Goal: Navigation & Orientation: Understand site structure

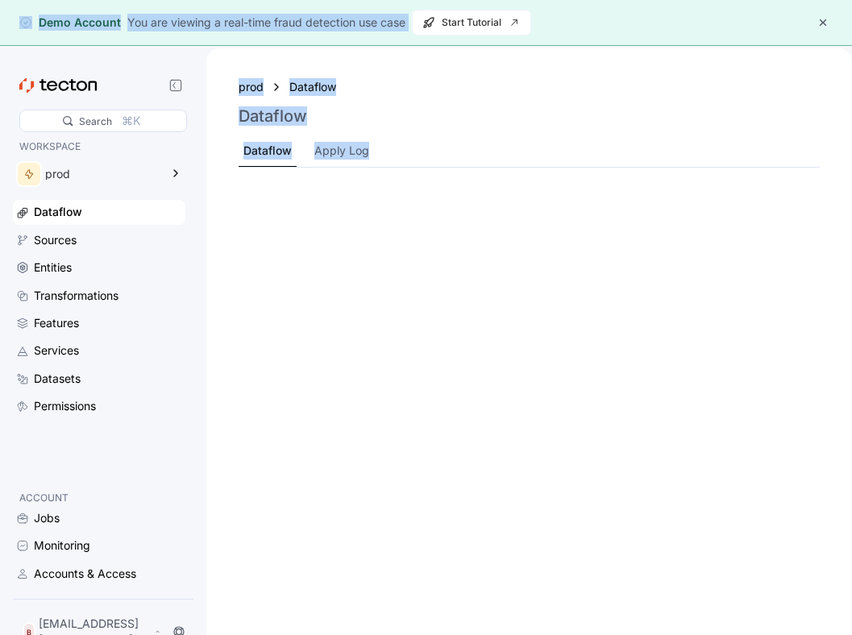
click at [369, 0] on html "Demo Account You are viewing a real-time fraud detection use case Start Tutoria…" at bounding box center [426, 317] width 852 height 635
click at [365, 38] on div "Demo Account You are viewing a real-time fraud detection use case Start Tutorial" at bounding box center [426, 23] width 852 height 46
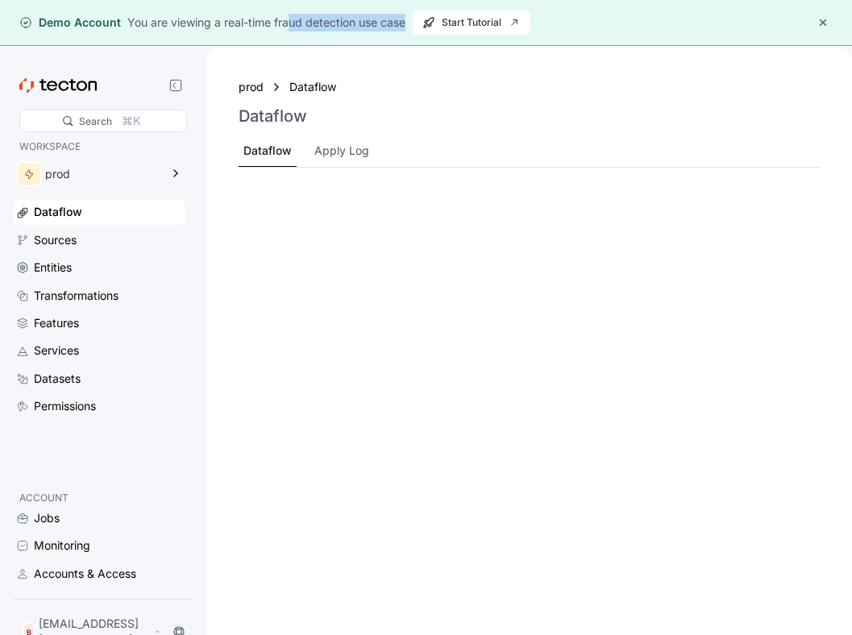
drag, startPoint x: 368, startPoint y: 38, endPoint x: 292, endPoint y: 19, distance: 78.2
click at [292, 19] on div "Demo Account You are viewing a real-time fraud detection use case Start Tutorial" at bounding box center [426, 23] width 852 height 46
click at [293, 23] on div "You are viewing a real-time fraud detection use case" at bounding box center [266, 23] width 278 height 18
click at [819, 16] on button "button" at bounding box center [822, 22] width 19 height 19
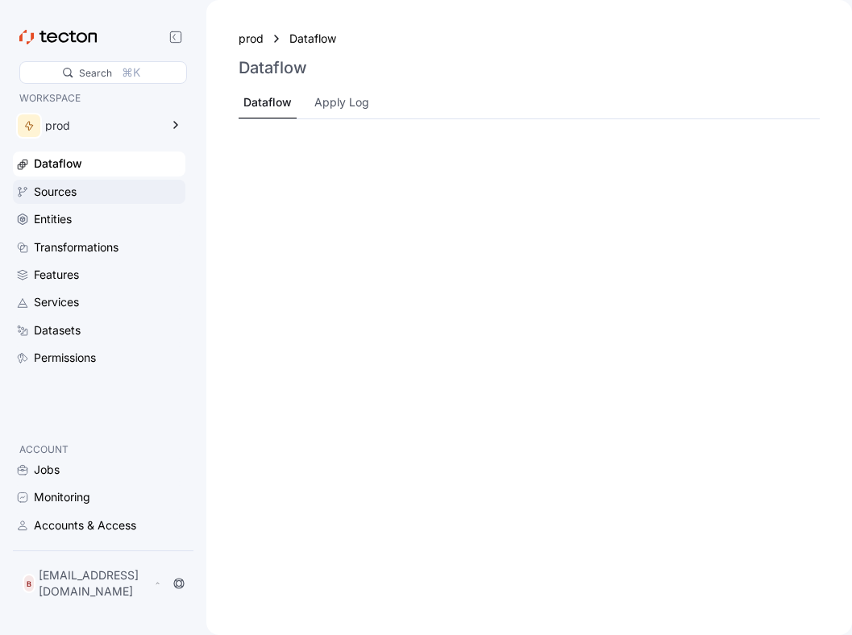
click at [52, 194] on div "Sources" at bounding box center [55, 192] width 43 height 18
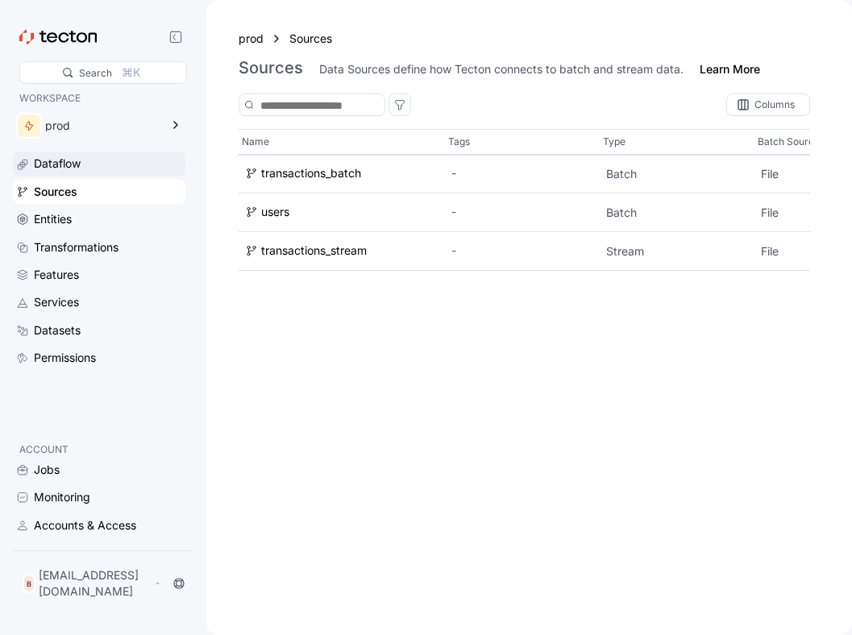
click at [45, 176] on div "Dataflow" at bounding box center [99, 164] width 172 height 24
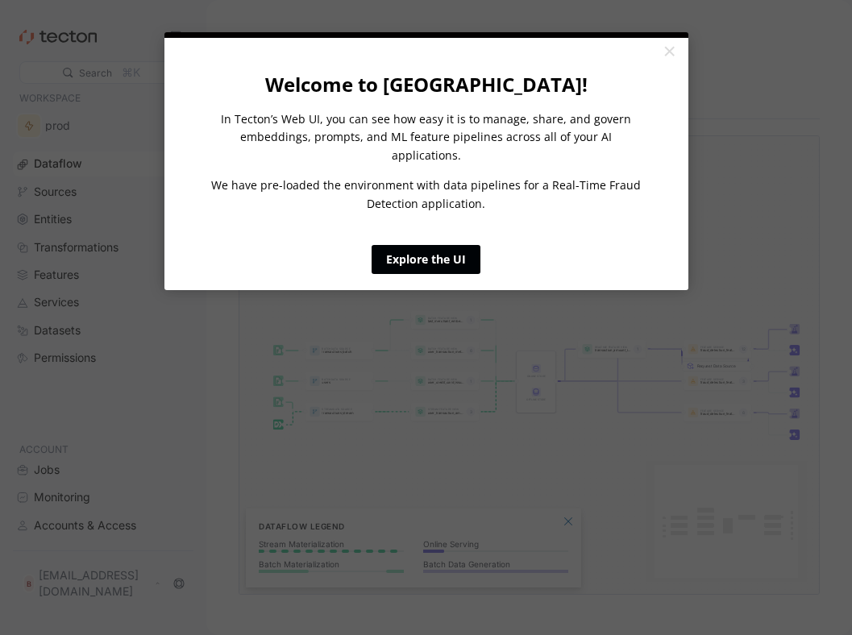
click at [389, 250] on link "Explore the UI" at bounding box center [426, 259] width 109 height 29
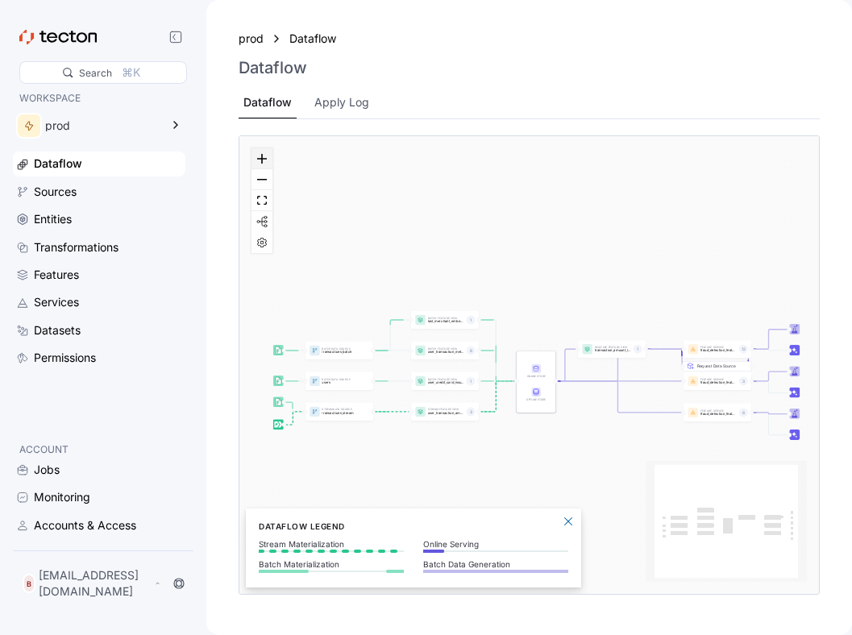
click at [256, 164] on button "zoom in" at bounding box center [261, 158] width 21 height 21
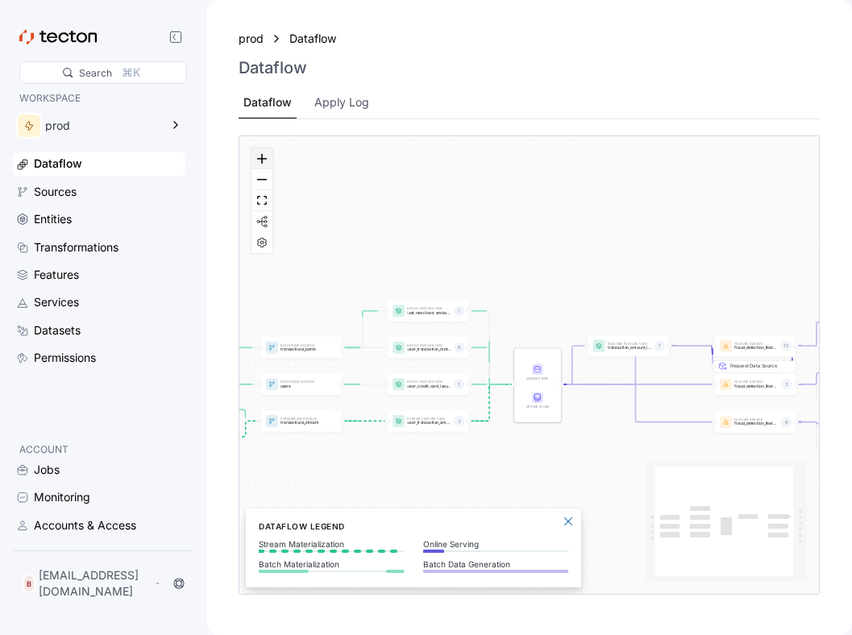
click at [256, 164] on button "zoom in" at bounding box center [261, 158] width 21 height 21
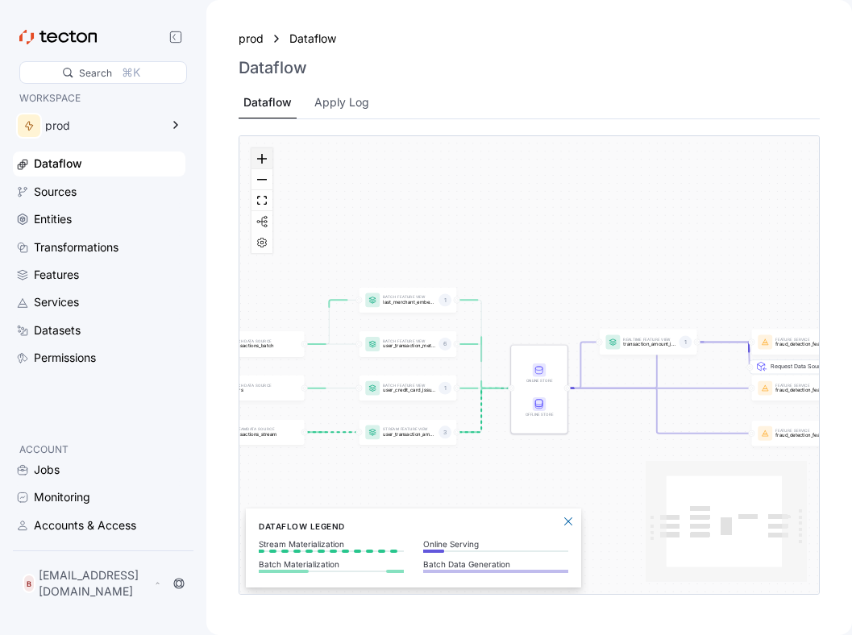
click at [256, 164] on button "zoom in" at bounding box center [261, 158] width 21 height 21
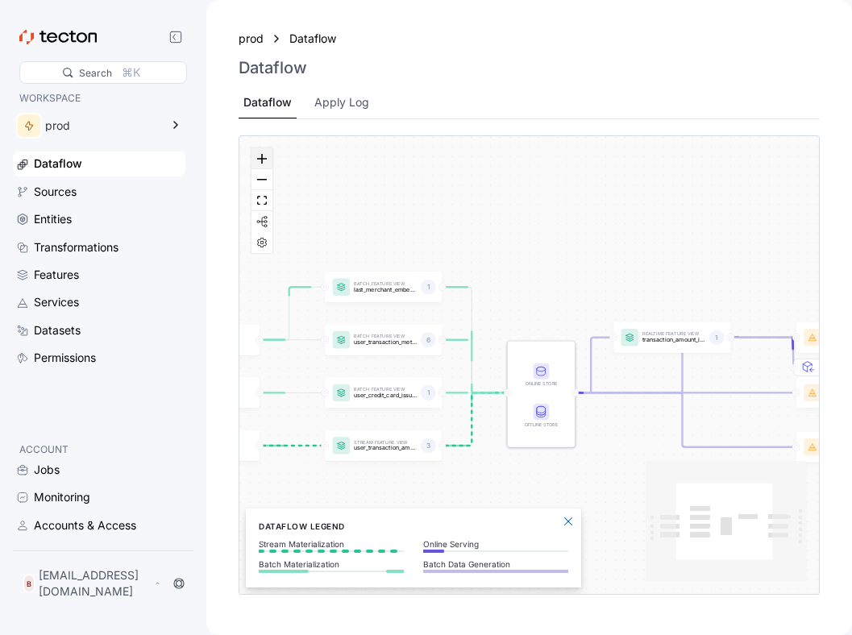
click at [256, 164] on button "zoom in" at bounding box center [261, 158] width 21 height 21
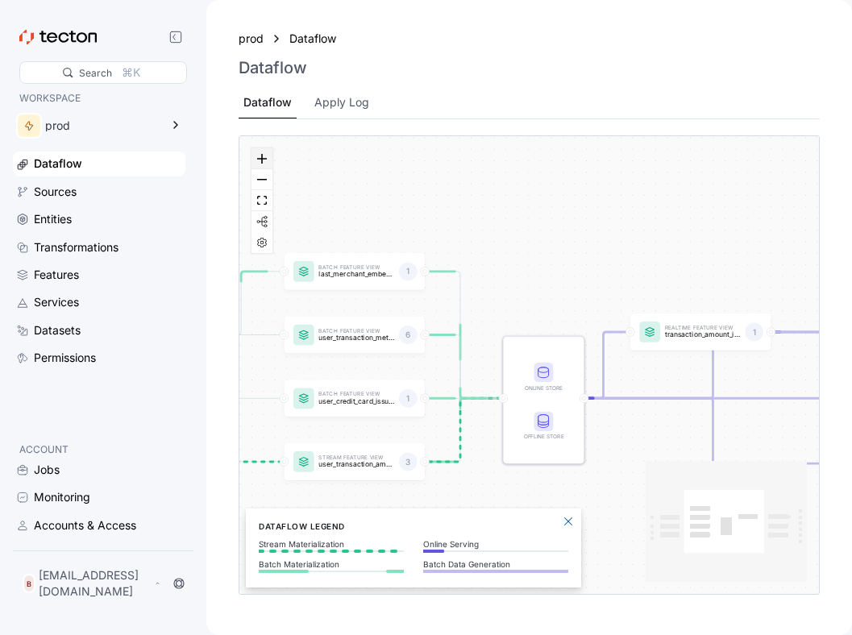
click at [256, 164] on button "zoom in" at bounding box center [261, 158] width 21 height 21
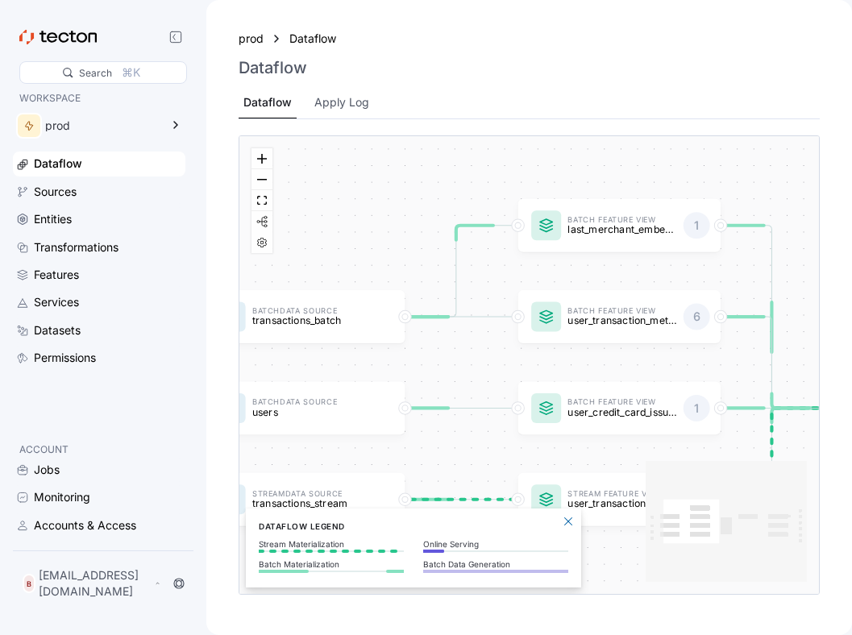
drag, startPoint x: 301, startPoint y: 181, endPoint x: 643, endPoint y: 177, distance: 342.6
click at [643, 176] on div "Batch Data Source transactions_batch Stream Data Source transactions_stream Bat…" at bounding box center [529, 365] width 580 height 458
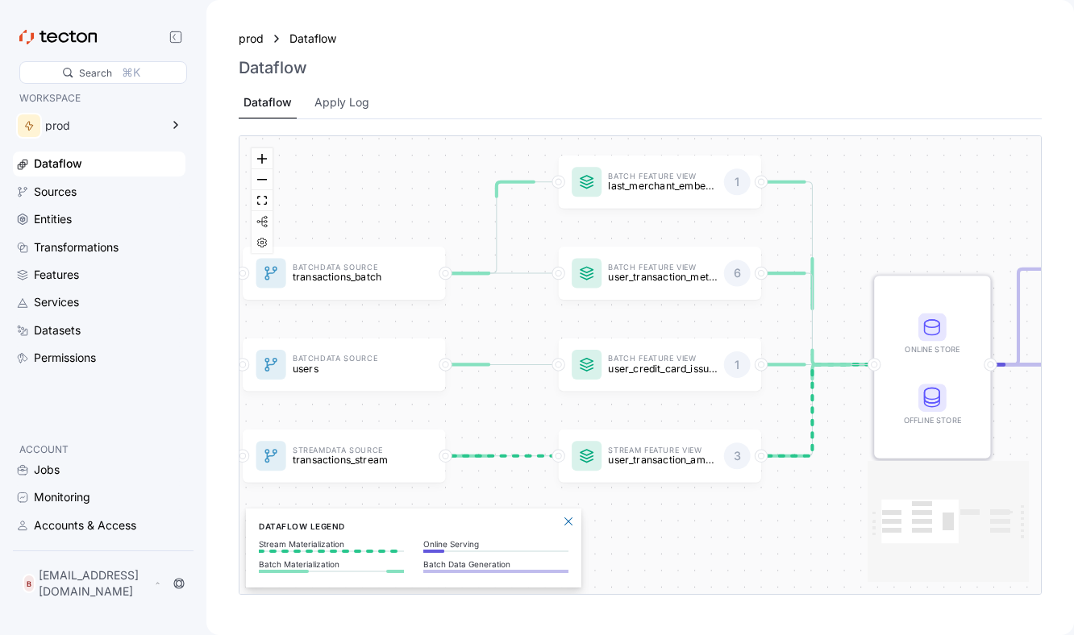
drag, startPoint x: 767, startPoint y: 409, endPoint x: 830, endPoint y: 350, distance: 86.7
click at [829, 350] on div "Batch Data Source transactions_batch Stream Data Source transactions_stream Bat…" at bounding box center [639, 365] width 801 height 458
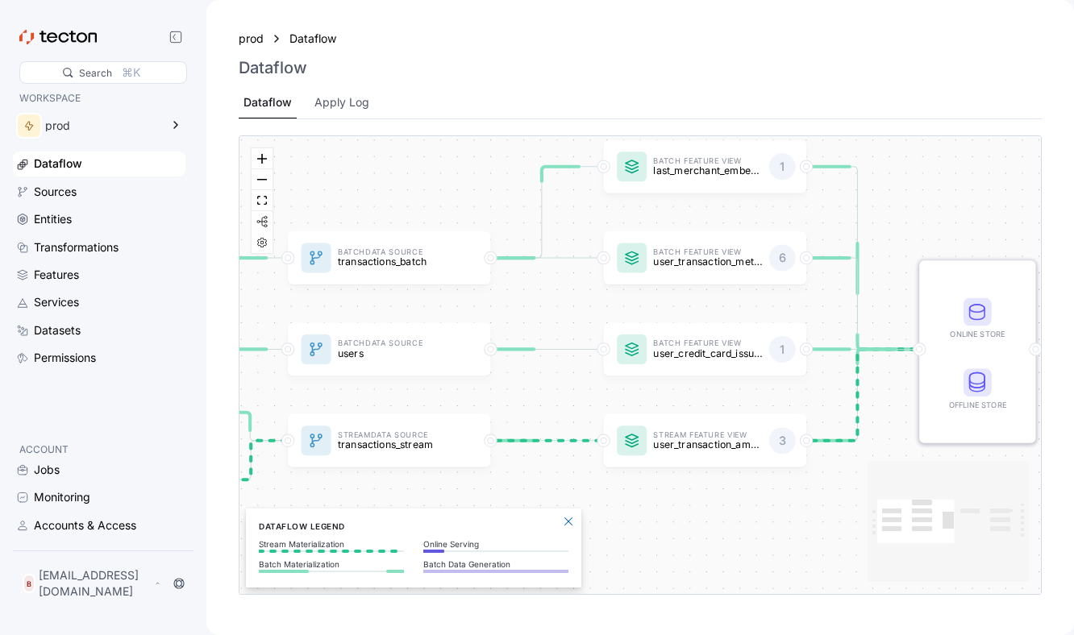
drag, startPoint x: 805, startPoint y: 379, endPoint x: 854, endPoint y: 376, distance: 48.5
click at [851, 376] on div "Batch Data Source transactions_batch Stream Data Source transactions_stream Bat…" at bounding box center [639, 365] width 801 height 458
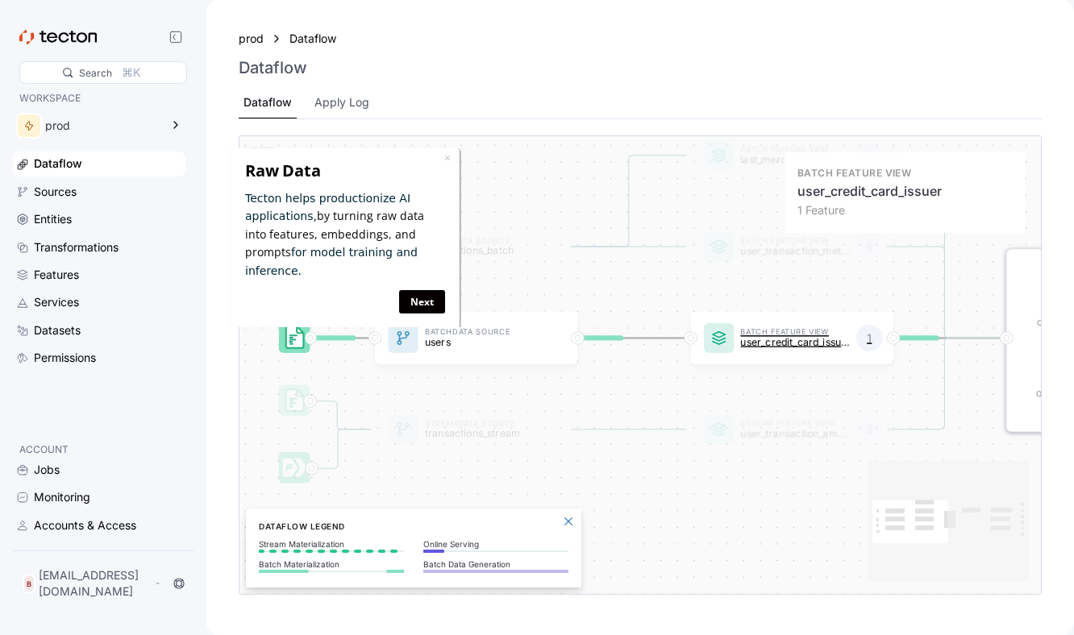
drag, startPoint x: 795, startPoint y: 364, endPoint x: 871, endPoint y: 352, distance: 76.6
click at [851, 352] on div "Batch Feature View user_credit_card_issuer 1" at bounding box center [792, 338] width 202 height 53
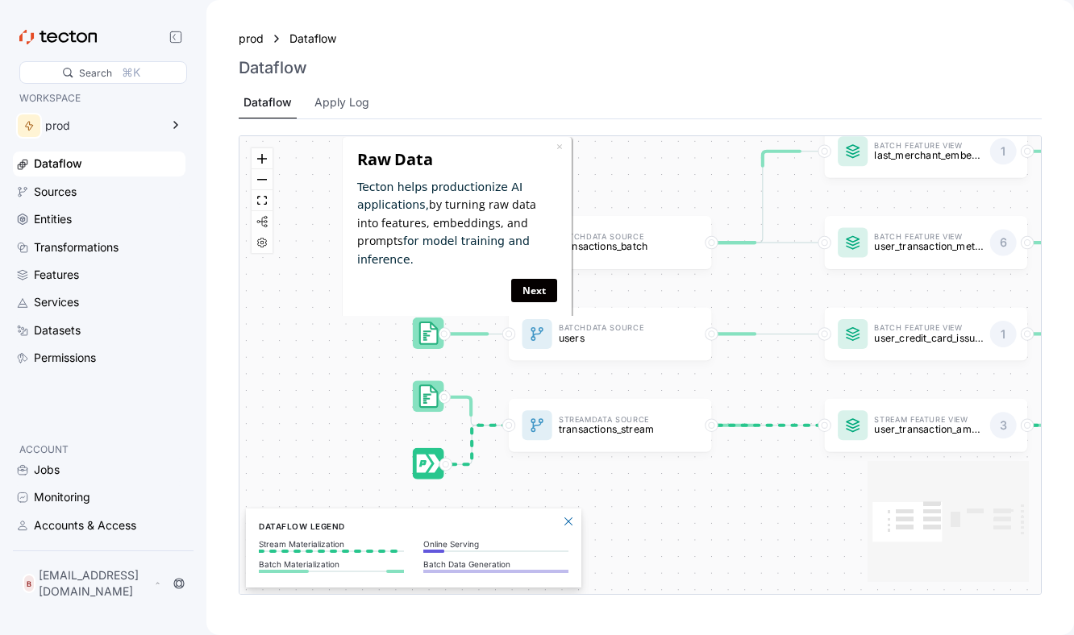
drag, startPoint x: 677, startPoint y: 378, endPoint x: 797, endPoint y: 377, distance: 120.1
click at [796, 377] on div "Batch Data Source transactions_batch Stream Data Source transactions_stream Bat…" at bounding box center [639, 365] width 801 height 458
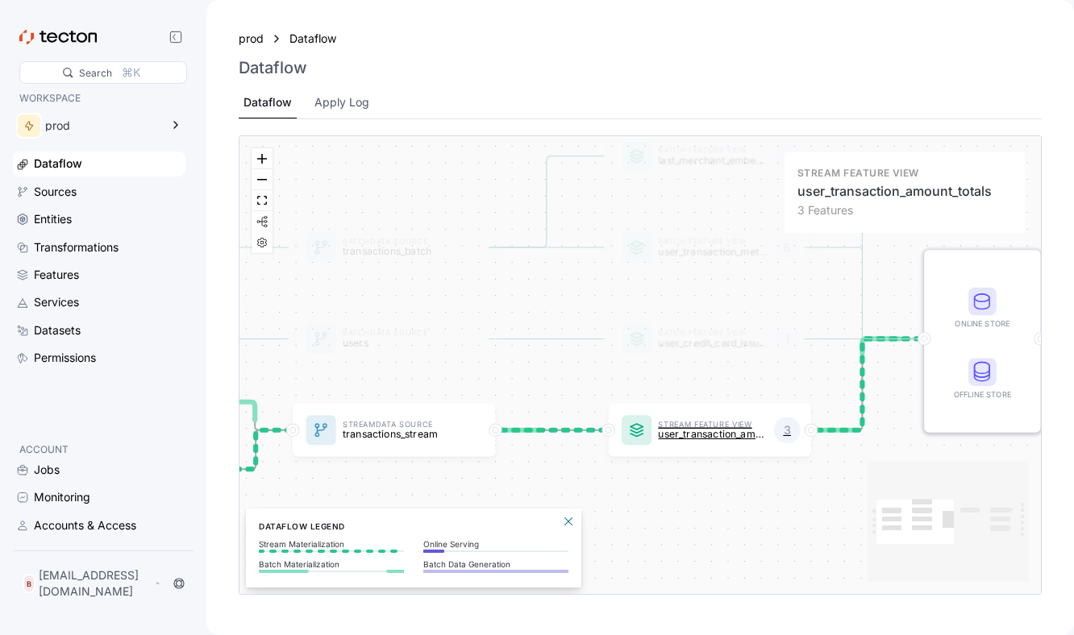
drag, startPoint x: 877, startPoint y: 402, endPoint x: 604, endPoint y: 430, distance: 274.6
click at [609, 429] on div "Stream Feature View user_transaction_amount_totals 3" at bounding box center [710, 430] width 202 height 53
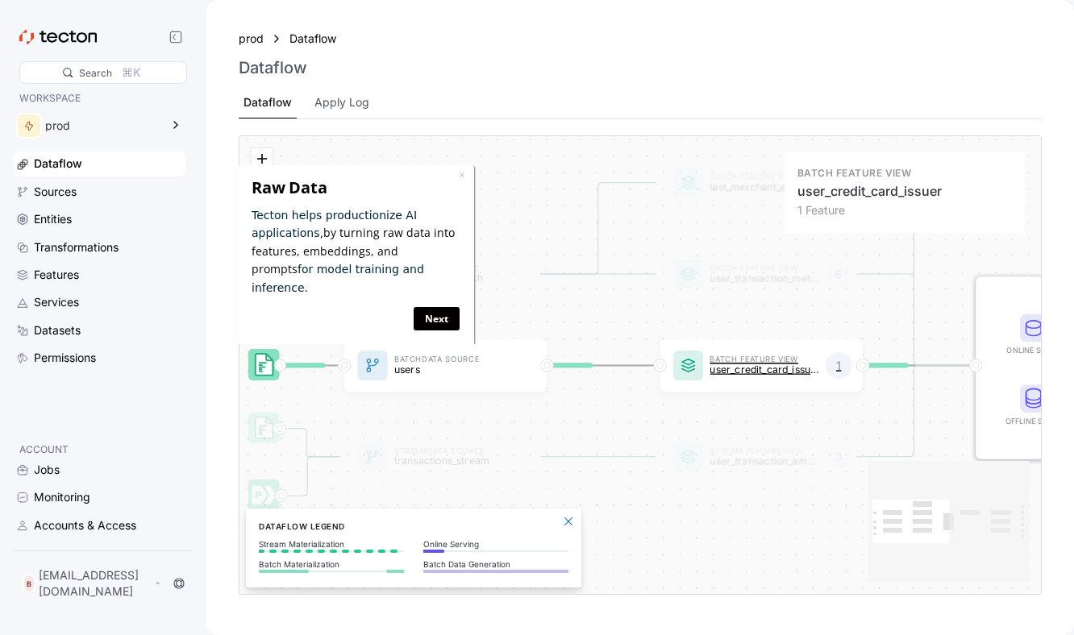
drag, startPoint x: 609, startPoint y: 368, endPoint x: 779, endPoint y: 476, distance: 202.6
click at [779, 375] on p "user_credit_card_issuer" at bounding box center [763, 369] width 109 height 11
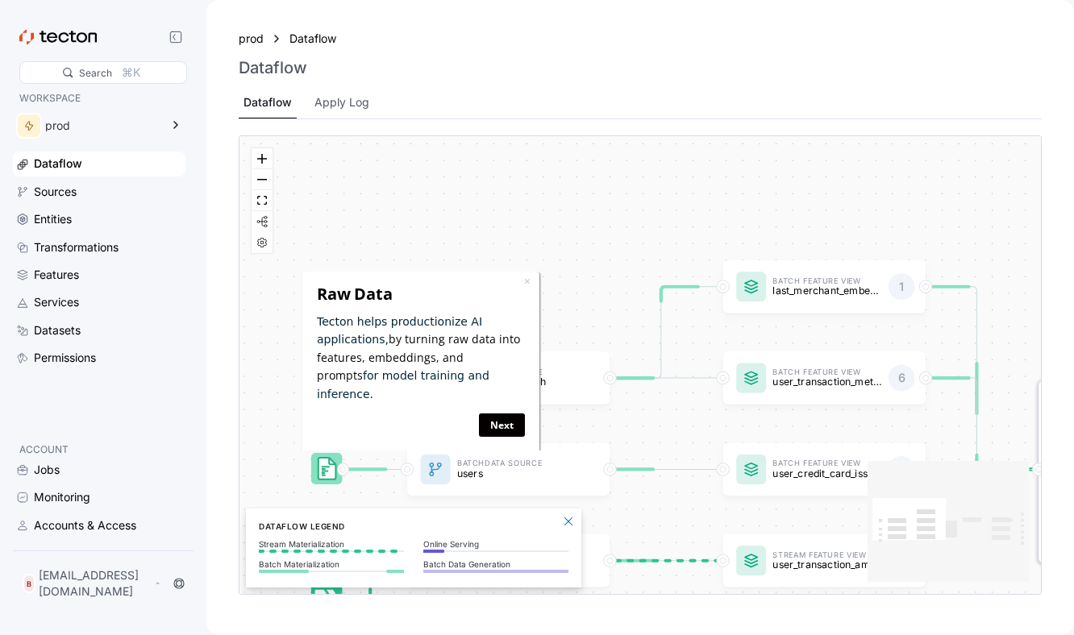
drag, startPoint x: 771, startPoint y: 426, endPoint x: 800, endPoint y: 437, distance: 31.1
click at [800, 437] on div "Batch Data Source transactions_batch Stream Data Source transactions_stream Bat…" at bounding box center [639, 365] width 801 height 458
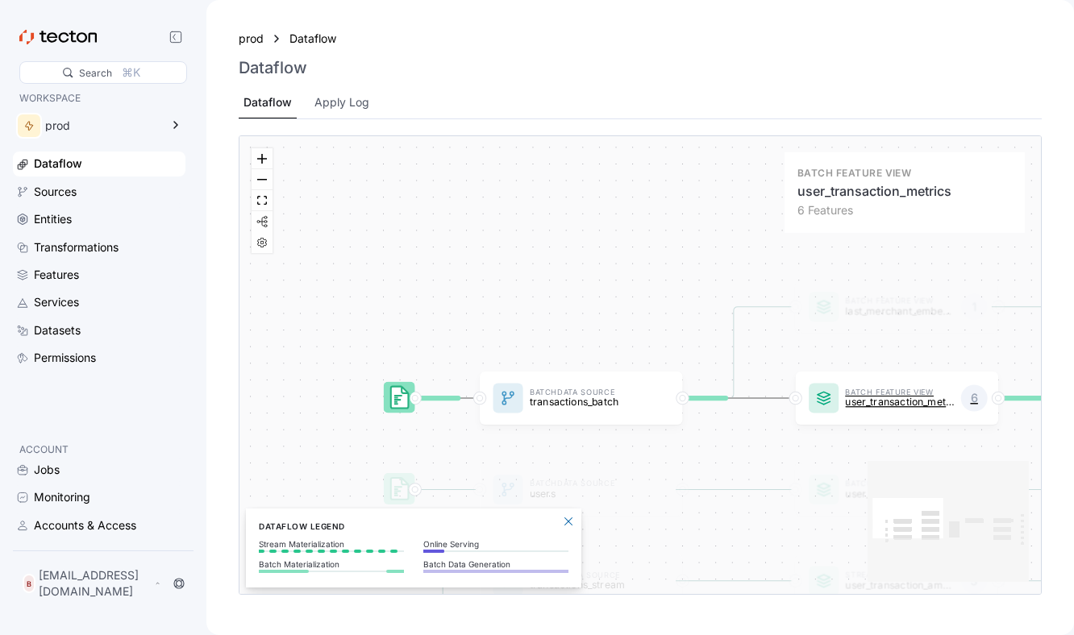
drag, startPoint x: 778, startPoint y: 408, endPoint x: 829, endPoint y: 434, distance: 57.3
click at [829, 425] on div "Batch Feature View user_transaction_metrics 6" at bounding box center [897, 398] width 202 height 53
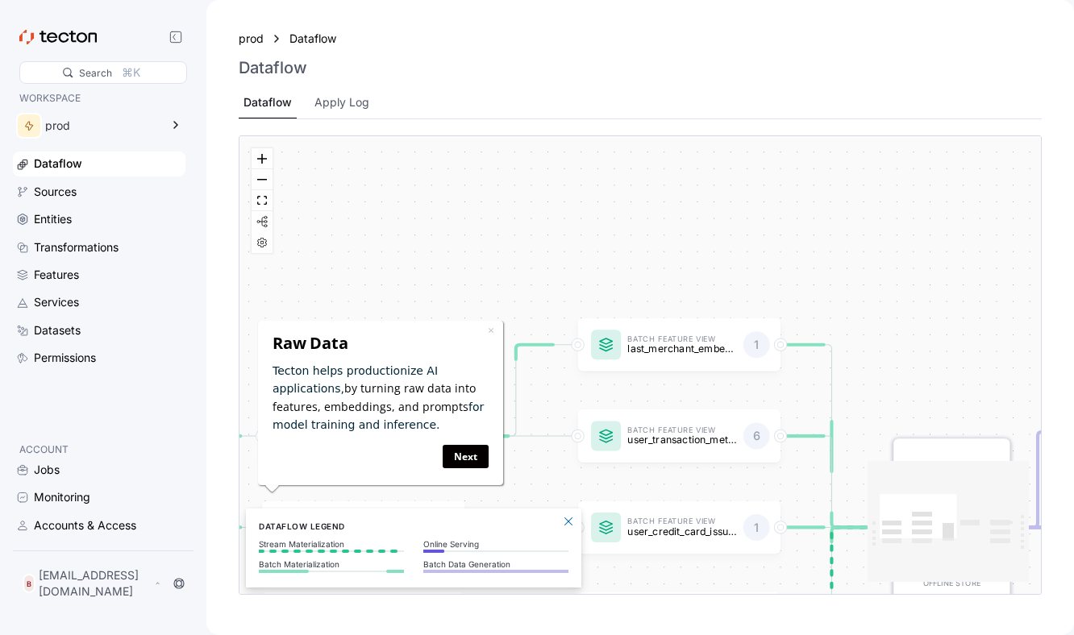
drag, startPoint x: 828, startPoint y: 360, endPoint x: 604, endPoint y: 380, distance: 224.9
click at [604, 380] on div "Batch Data Source transactions_batch Stream Data Source transactions_stream Bat…" at bounding box center [639, 365] width 801 height 458
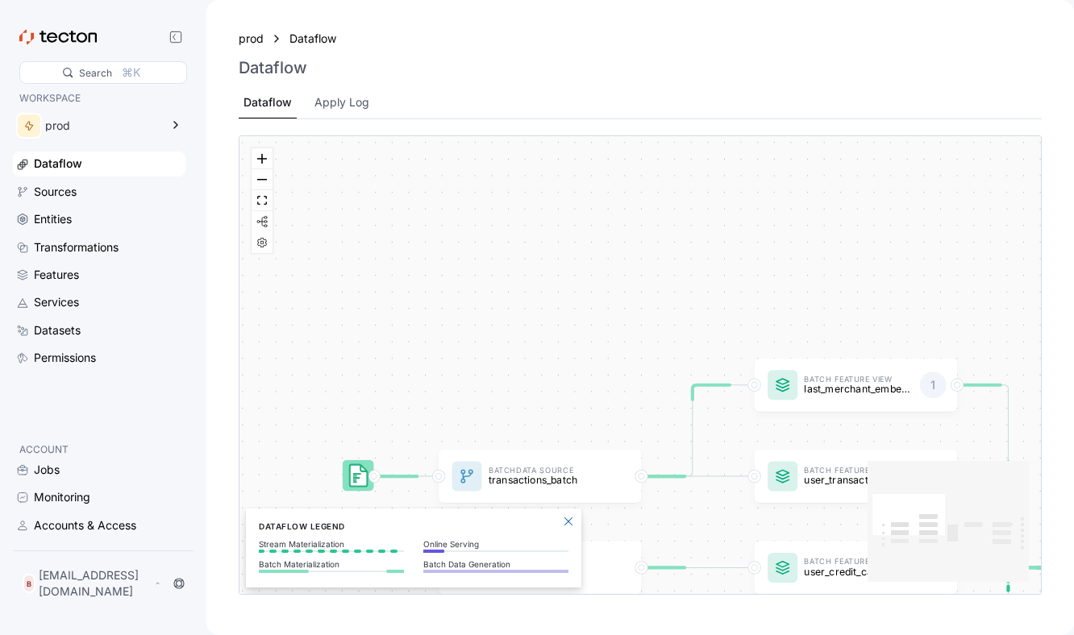
drag, startPoint x: 437, startPoint y: 243, endPoint x: 610, endPoint y: 285, distance: 178.1
click at [610, 285] on div "Batch Data Source transactions_batch Stream Data Source transactions_stream Bat…" at bounding box center [639, 365] width 801 height 458
click at [113, 197] on div "Sources" at bounding box center [108, 192] width 148 height 18
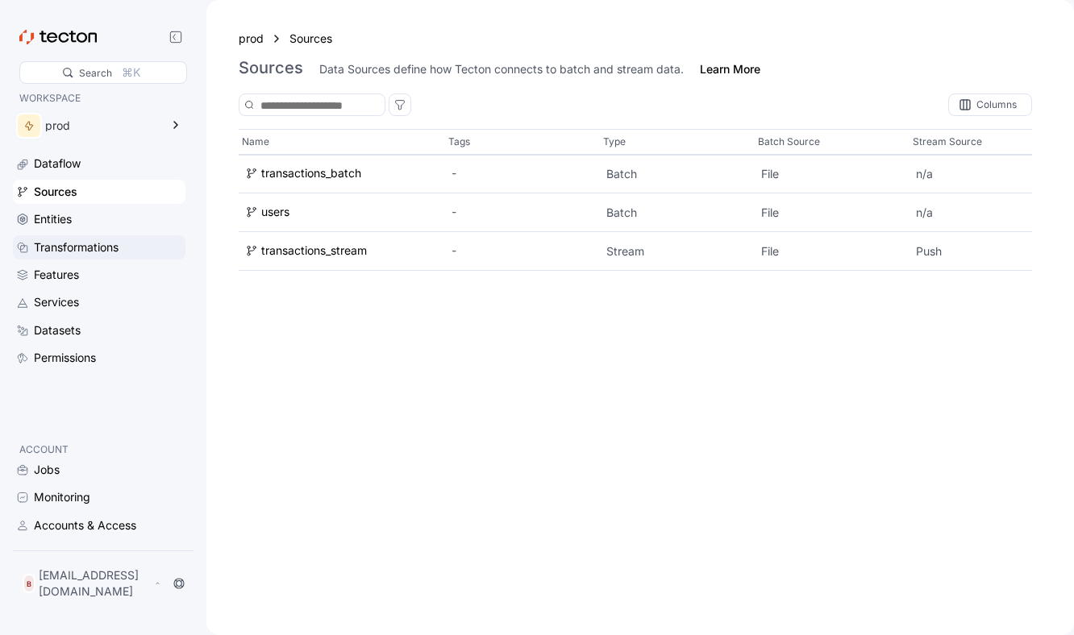
click at [91, 235] on div "Transformations" at bounding box center [99, 247] width 172 height 24
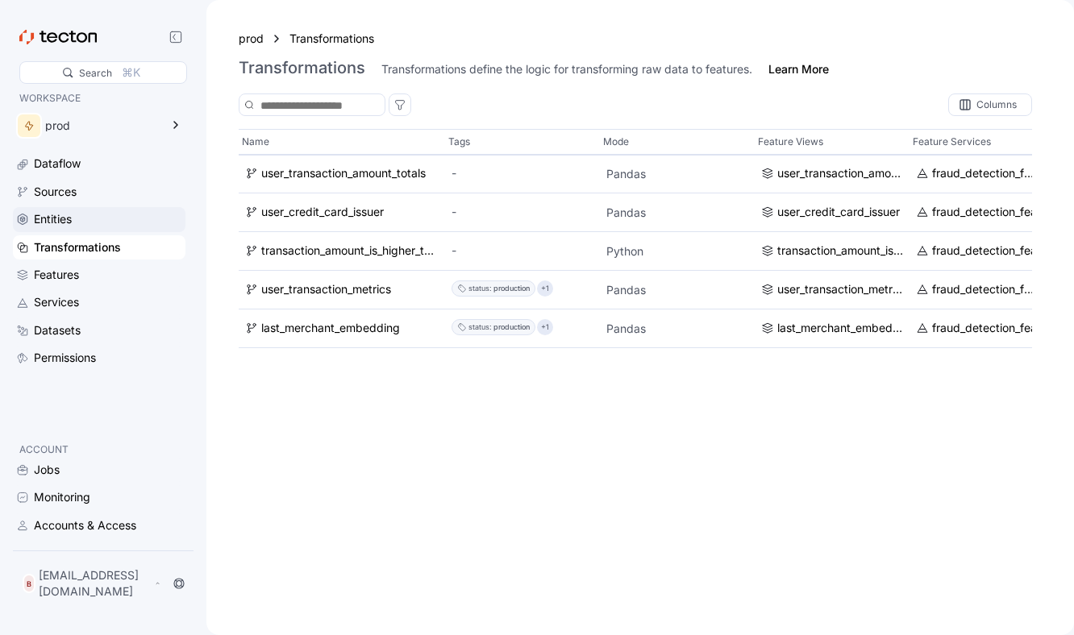
click at [88, 229] on div "Entities" at bounding box center [99, 219] width 172 height 24
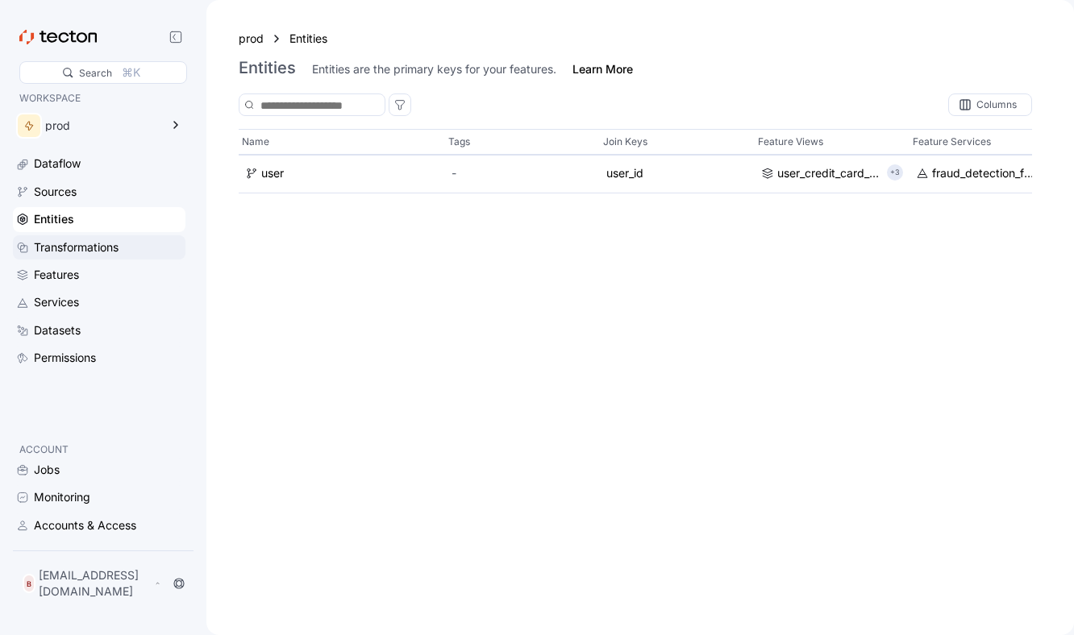
click at [84, 248] on div "Transformations" at bounding box center [76, 248] width 85 height 18
